Goal: Information Seeking & Learning: Learn about a topic

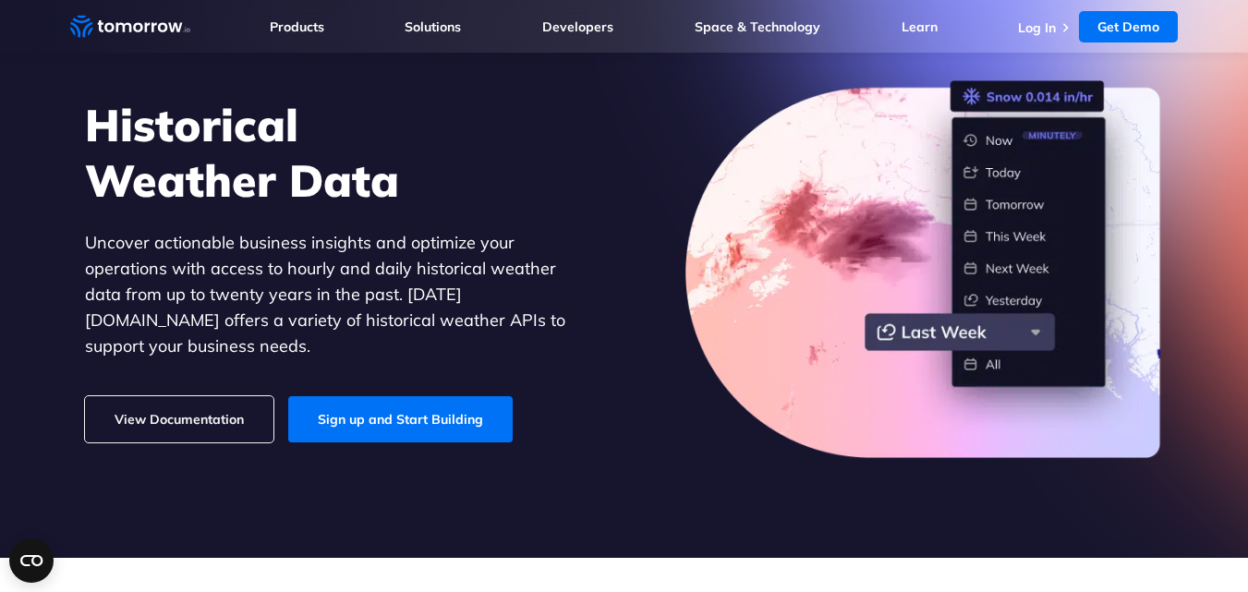
scroll to position [114, 0]
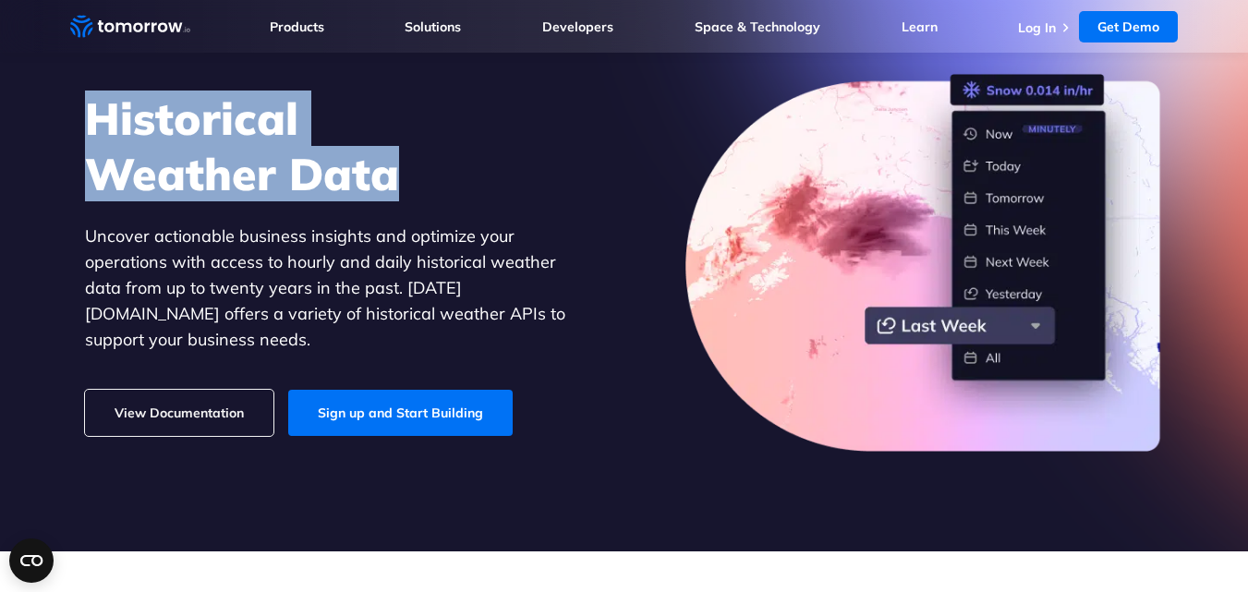
drag, startPoint x: 88, startPoint y: 126, endPoint x: 421, endPoint y: 192, distance: 339.9
click at [421, 192] on h1 "Historical Weather Data" at bounding box center [339, 145] width 508 height 111
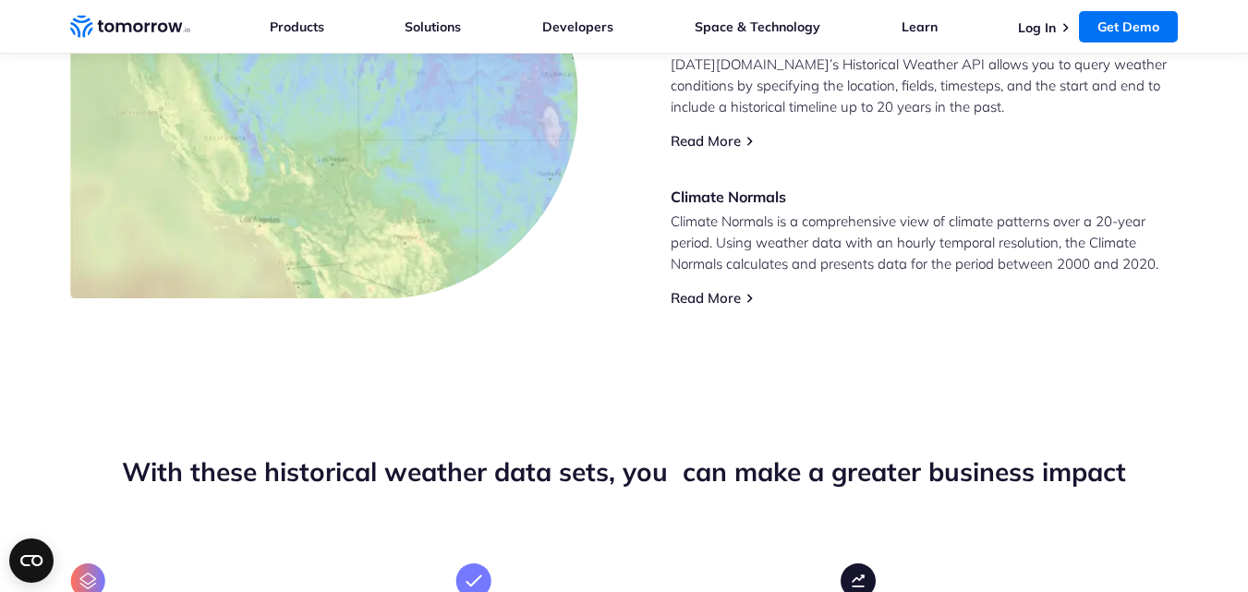
scroll to position [1035, 0]
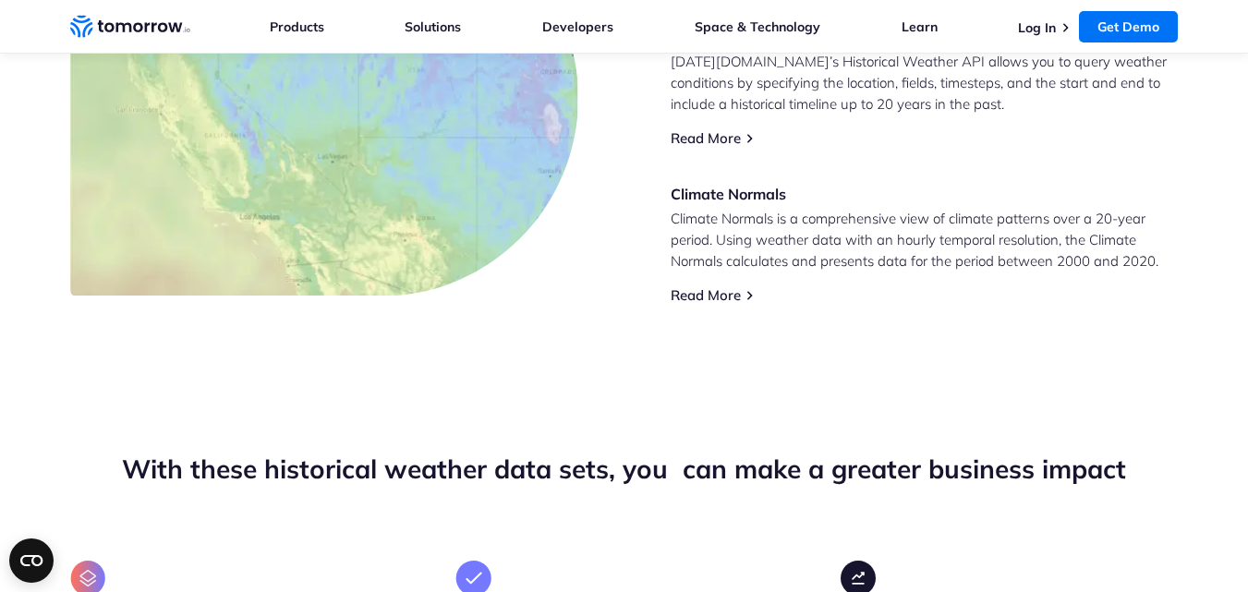
click at [234, 268] on img at bounding box center [249, 163] width 186 height 314
click at [237, 218] on img at bounding box center [249, 163] width 186 height 314
click at [725, 137] on link "Read More" at bounding box center [705, 138] width 70 height 18
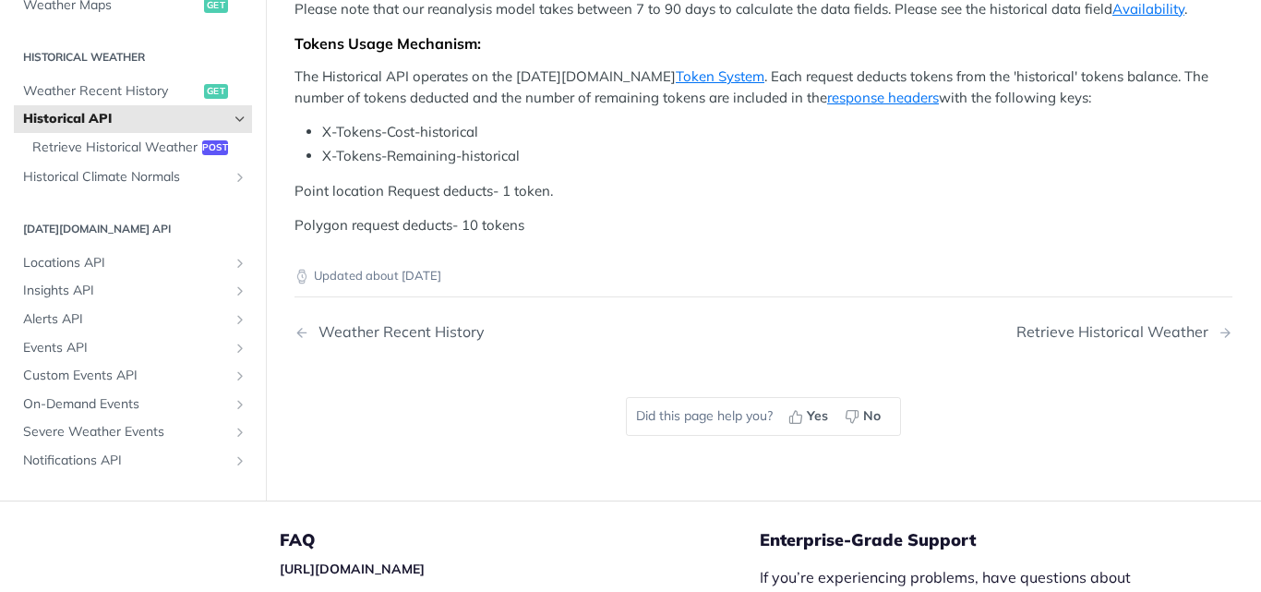
scroll to position [1261, 0]
